Goal: Communication & Community: Answer question/provide support

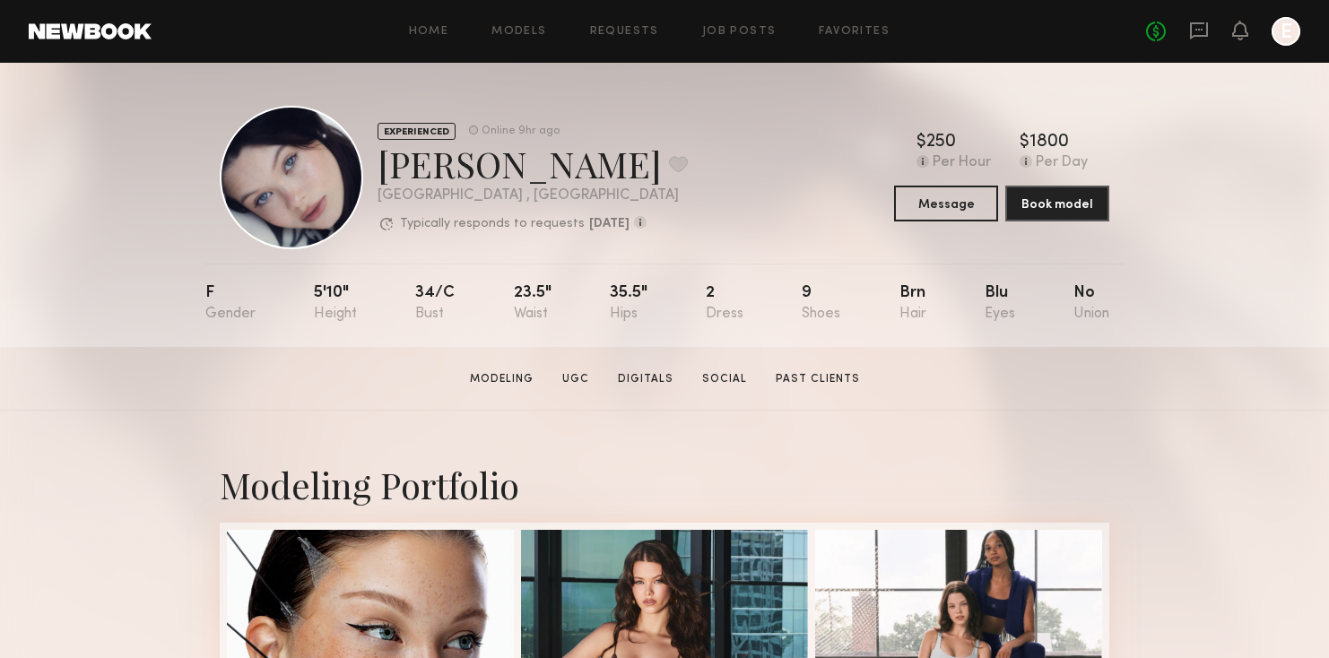
click at [1195, 20] on div "No fees up to $5,000 E" at bounding box center [1223, 31] width 154 height 29
click at [1196, 29] on icon at bounding box center [1199, 30] width 7 height 2
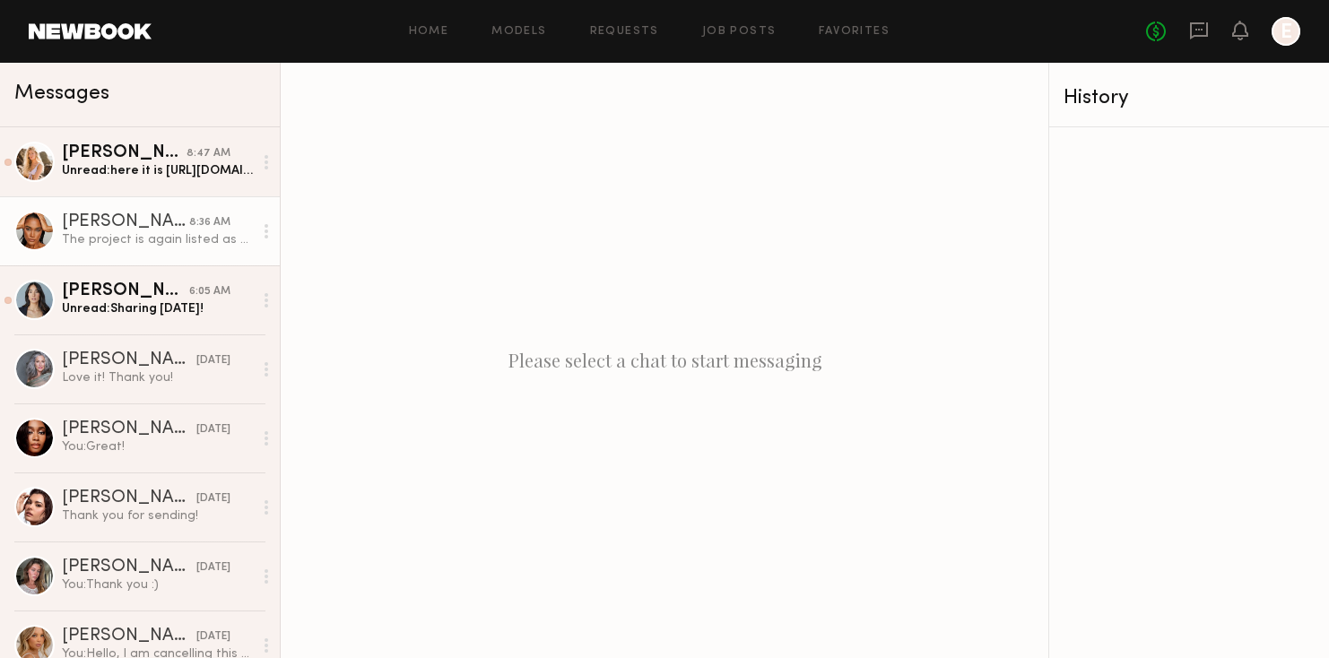
click at [161, 220] on div "[PERSON_NAME]" at bounding box center [125, 222] width 127 height 18
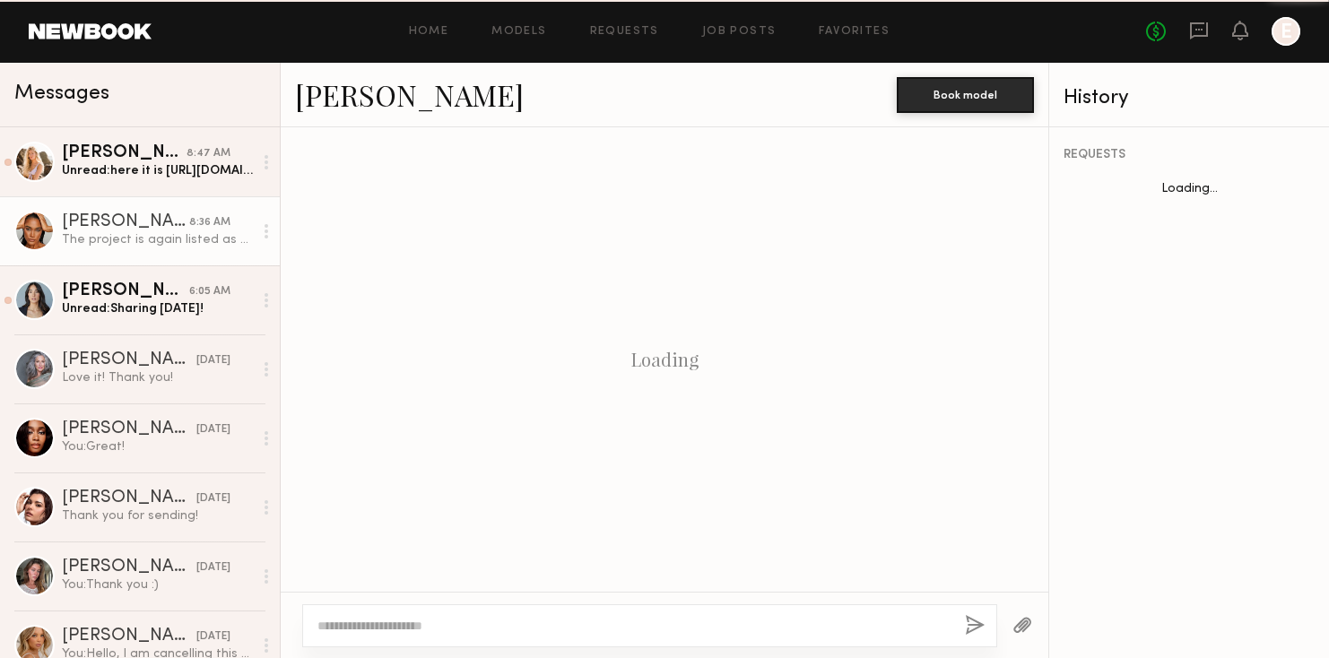
scroll to position [2020, 0]
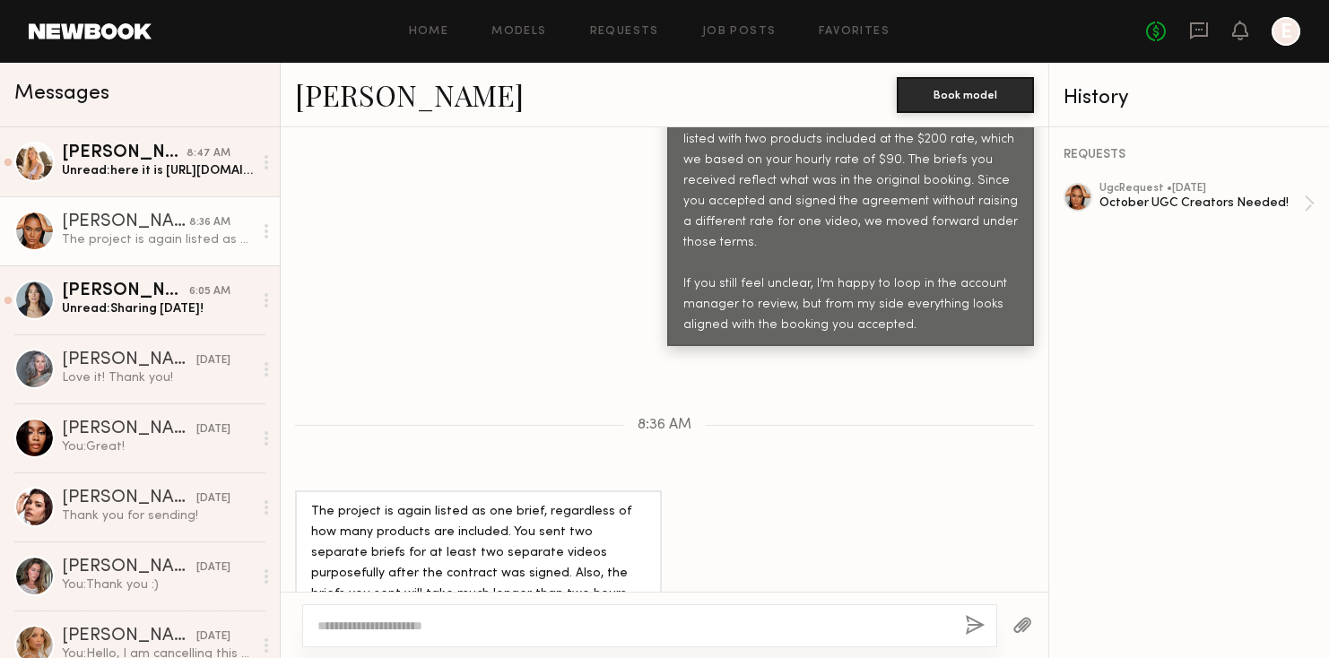
click at [272, 231] on div at bounding box center [266, 231] width 27 height 36
click at [188, 253] on div "Mark unread" at bounding box center [214, 267] width 130 height 40
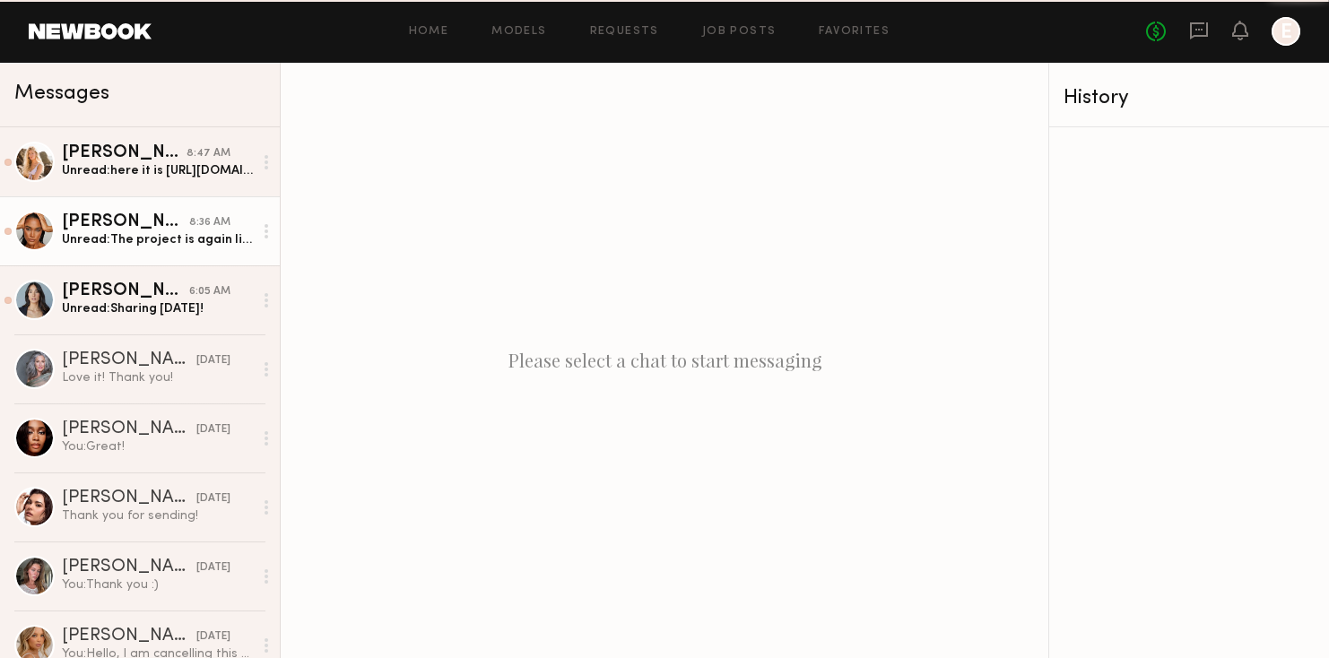
click at [188, 253] on link "[PERSON_NAME] 8:36 AM Unread: The project is again listed as one brief, regardl…" at bounding box center [140, 230] width 280 height 69
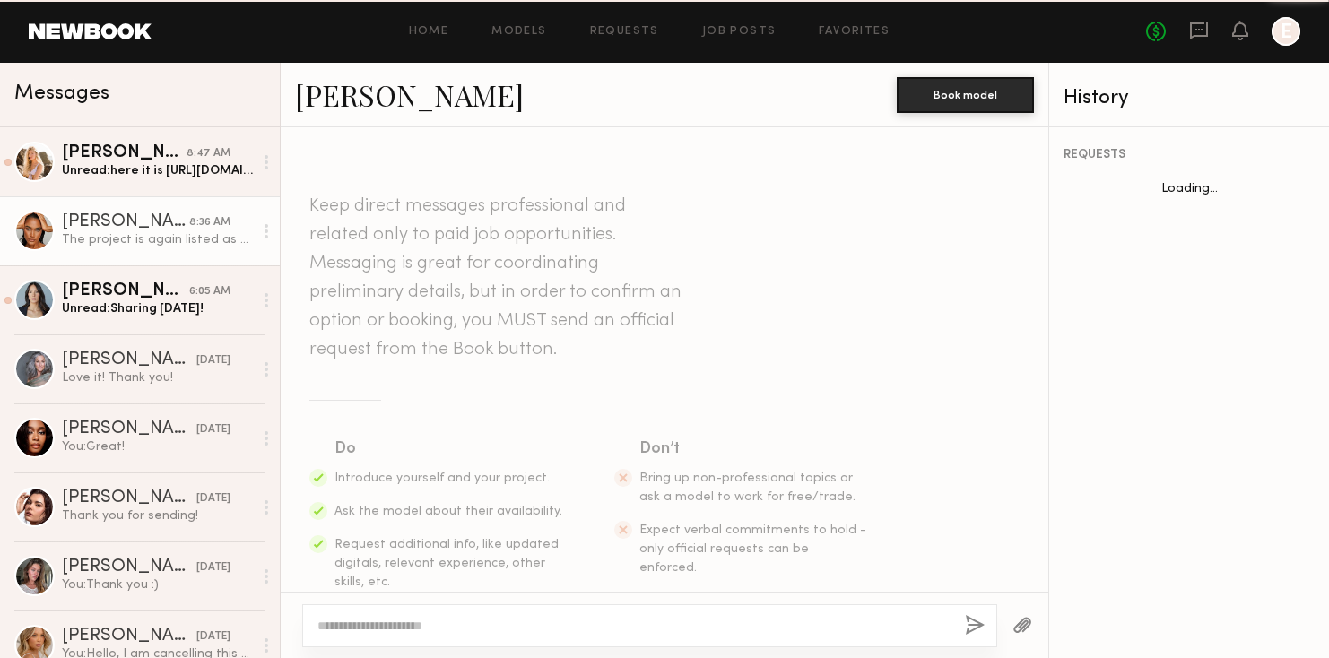
scroll to position [2020, 0]
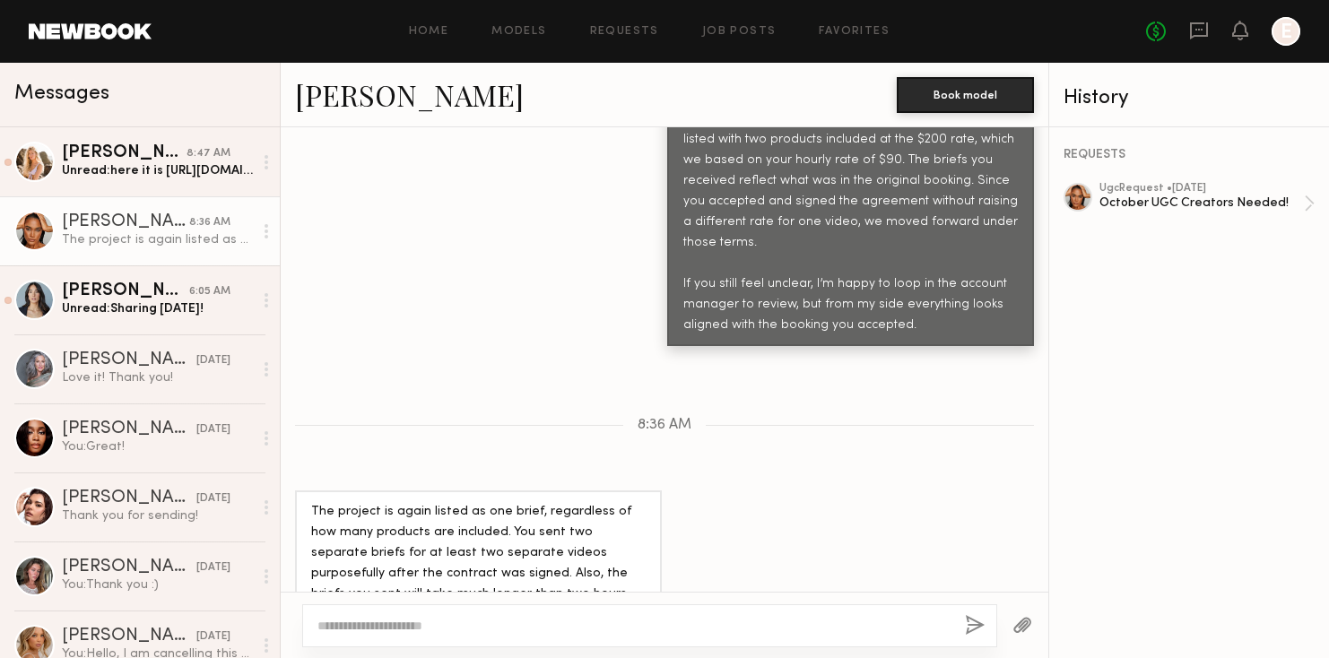
click at [259, 232] on div at bounding box center [266, 231] width 27 height 36
click at [241, 248] on div "Mark unread" at bounding box center [214, 267] width 130 height 40
